Goal: Task Accomplishment & Management: Use online tool/utility

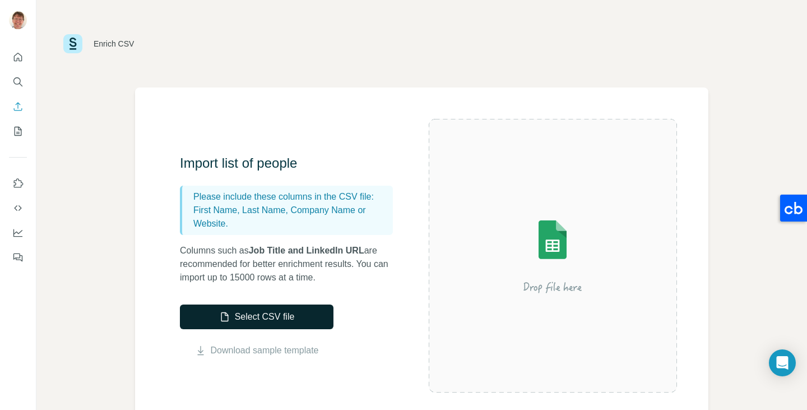
click at [273, 315] on button "Select CSV file" at bounding box center [257, 316] width 154 height 25
click at [266, 349] on link "Download sample template" at bounding box center [265, 350] width 108 height 13
click at [73, 46] on img at bounding box center [72, 43] width 19 height 19
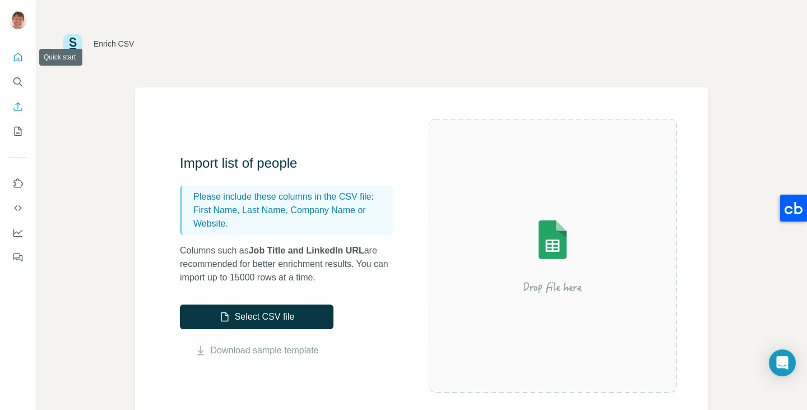
click at [20, 59] on icon "Quick start" at bounding box center [17, 57] width 11 height 11
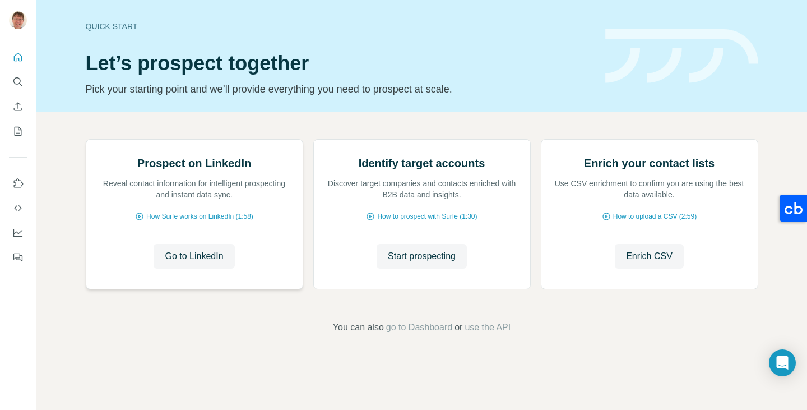
scroll to position [72, 0]
click at [632, 263] on span "Enrich CSV" at bounding box center [649, 255] width 47 height 13
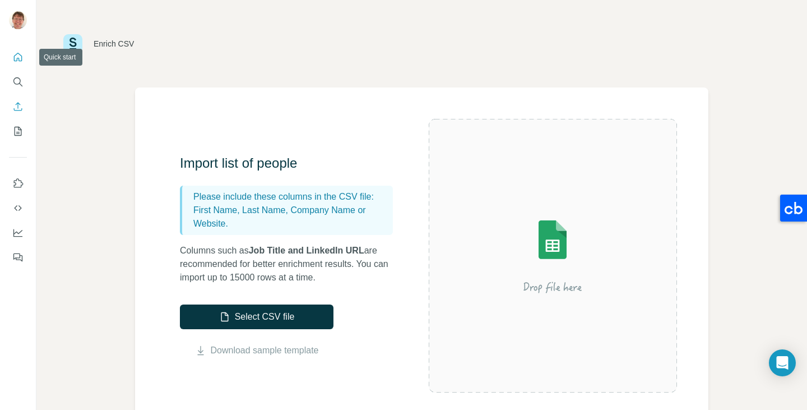
click at [16, 54] on icon "Quick start" at bounding box center [18, 57] width 8 height 8
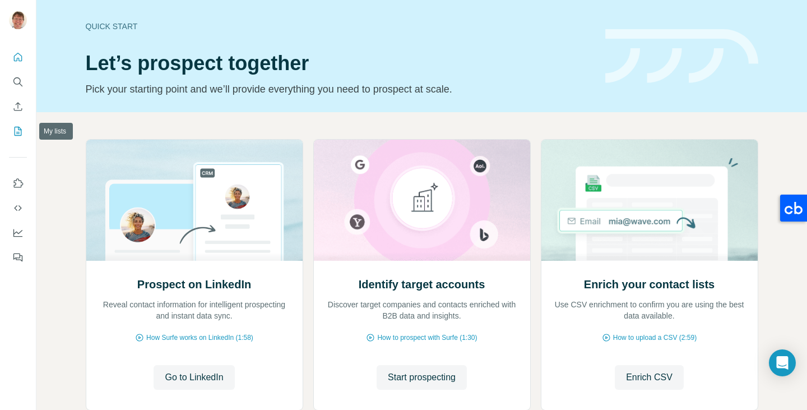
click at [16, 128] on icon "My lists" at bounding box center [17, 131] width 11 height 11
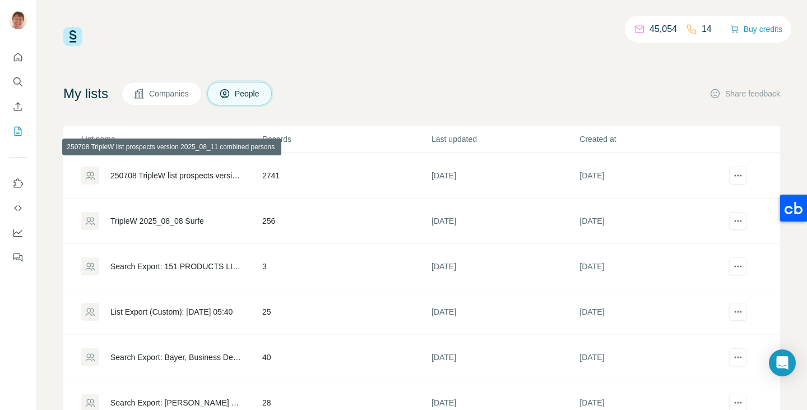
click at [155, 178] on div "250708 TripleW list prospects version 2025_08_11 combined persons" at bounding box center [176, 175] width 133 height 11
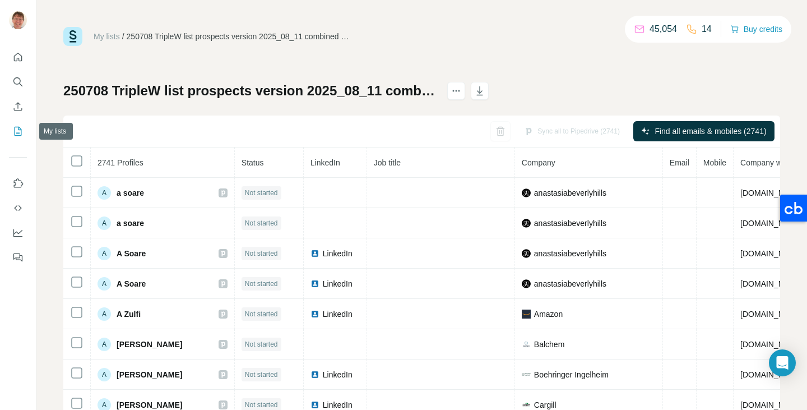
click at [19, 136] on icon "My lists" at bounding box center [17, 131] width 11 height 11
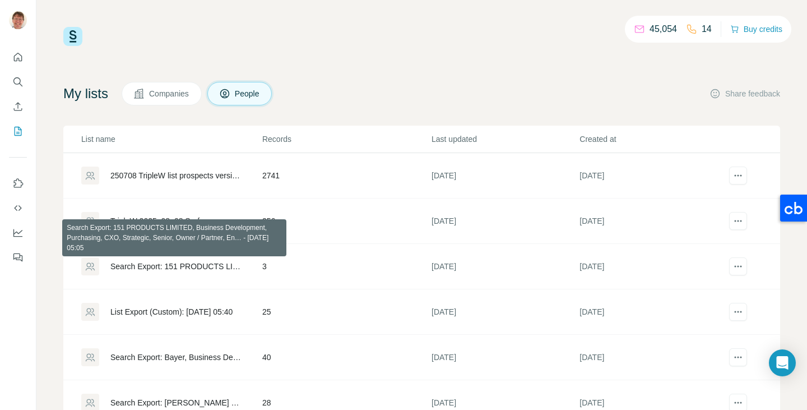
click at [187, 263] on div "Search Export: 151 PRODUCTS LIMITED, Business Development, Purchasing, CXO, Str…" at bounding box center [176, 266] width 133 height 11
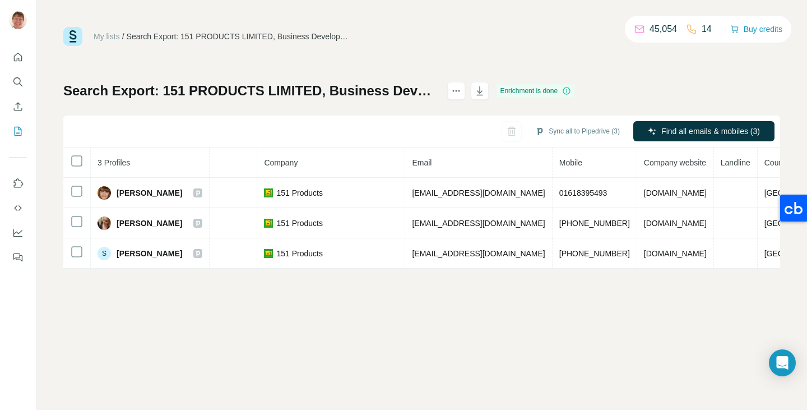
scroll to position [0, 272]
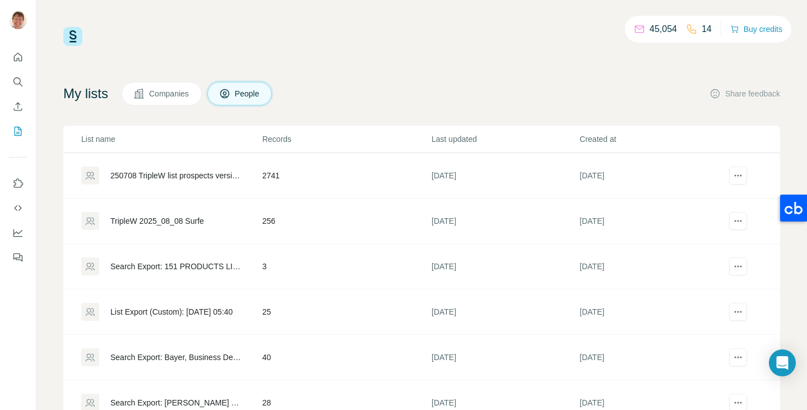
click at [170, 96] on span "Companies" at bounding box center [169, 93] width 41 height 11
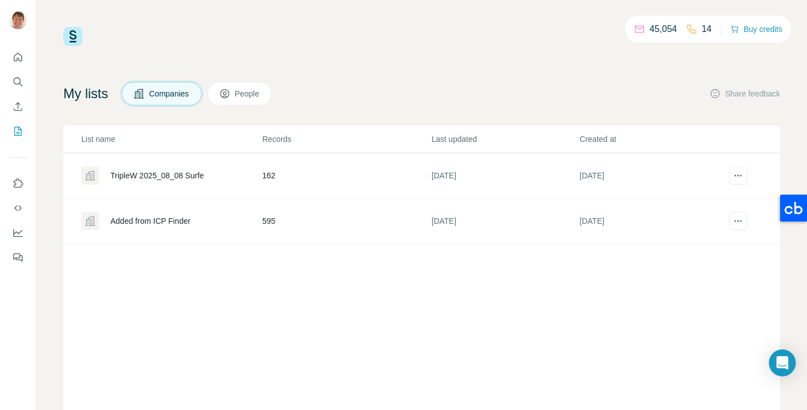
click at [171, 182] on div "TripleW 2025_08_08 Surfe" at bounding box center [171, 175] width 180 height 18
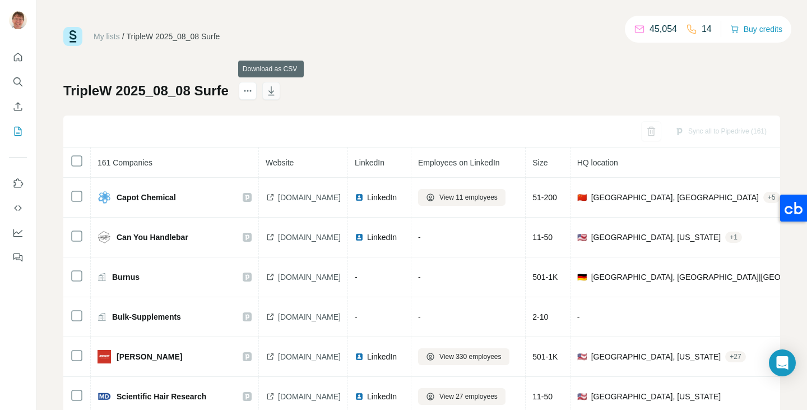
click at [273, 91] on icon "button" at bounding box center [271, 90] width 11 height 11
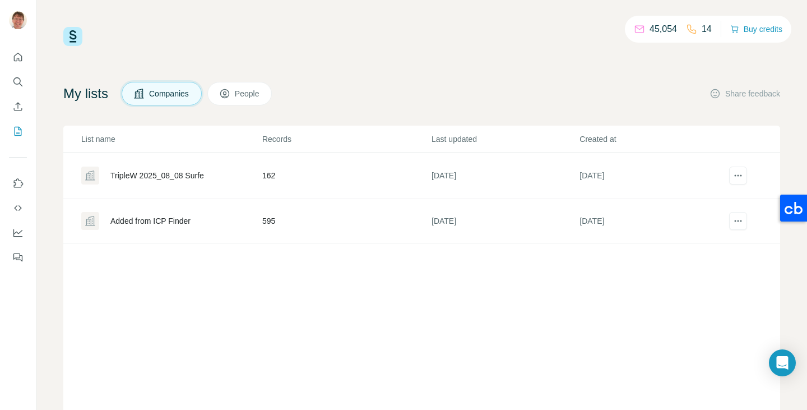
click at [242, 91] on span "People" at bounding box center [248, 93] width 26 height 11
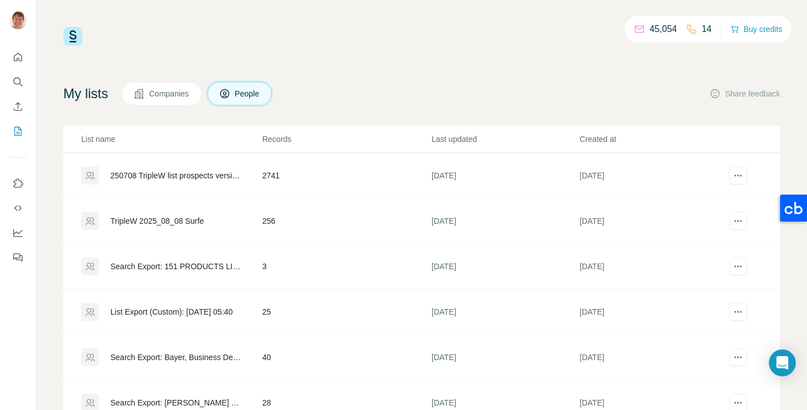
click at [92, 268] on icon at bounding box center [90, 267] width 9 height 8
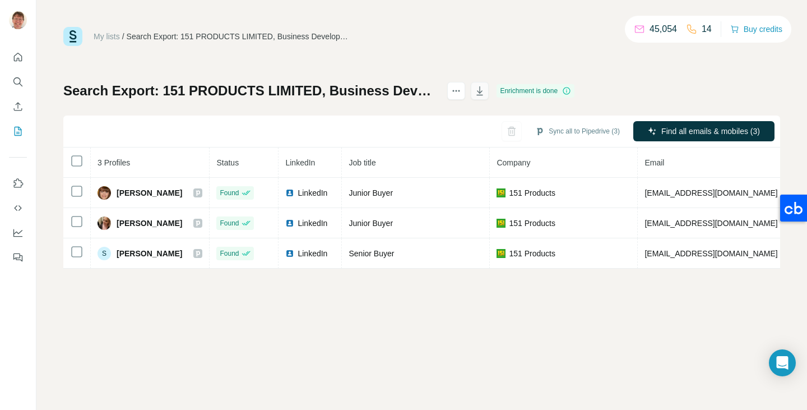
click at [485, 90] on icon "button" at bounding box center [479, 90] width 11 height 11
